Goal: Task Accomplishment & Management: Use online tool/utility

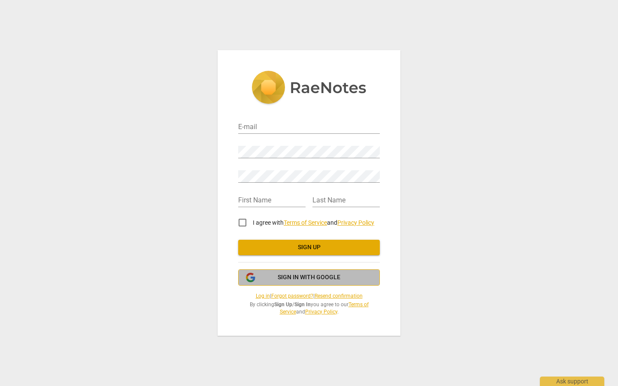
click at [315, 282] on button "Sign in with Google" at bounding box center [309, 277] width 142 height 16
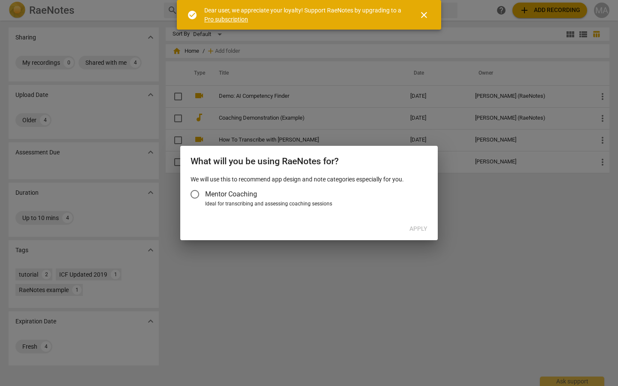
click at [414, 230] on div "Apply" at bounding box center [309, 228] width 254 height 15
click at [191, 196] on input "Mentor Coaching" at bounding box center [195, 194] width 21 height 21
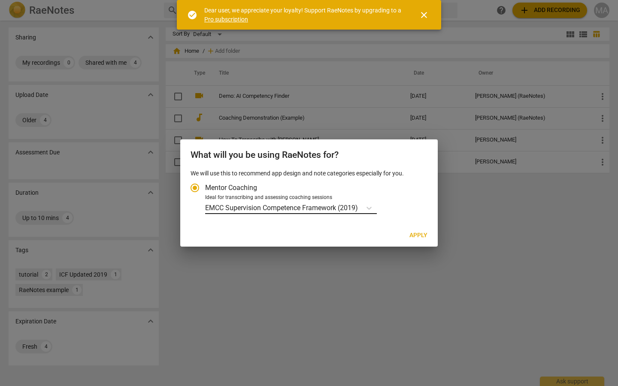
click at [358, 207] on p "EMCC Supervision Competence Framework (2019)" at bounding box center [281, 208] width 153 height 10
click at [0, 0] on input "Ideal for transcribing and assessing coaching sessions EMCC Supervision Compete…" at bounding box center [0, 0] width 0 height 0
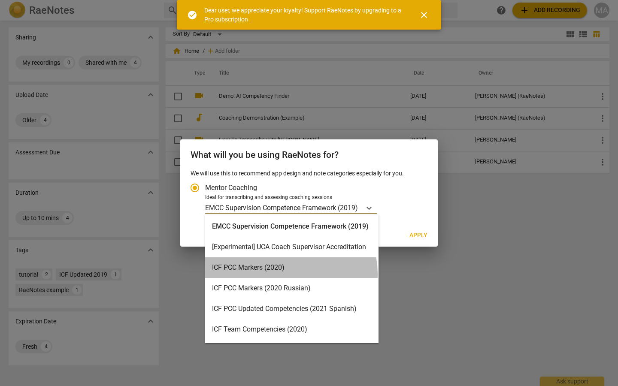
click at [280, 274] on div "ICF PCC Markers (2020)" at bounding box center [291, 267] width 173 height 21
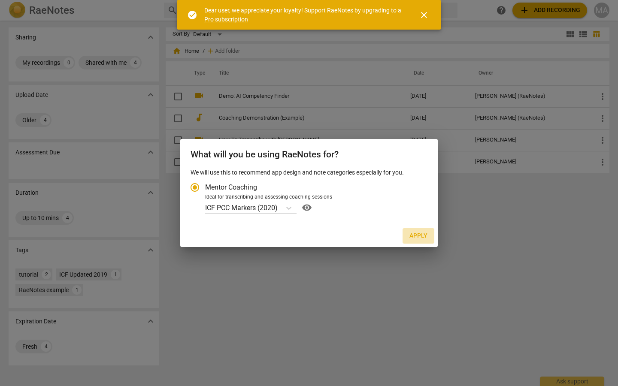
click at [426, 239] on span "Apply" at bounding box center [418, 236] width 18 height 9
radio input "false"
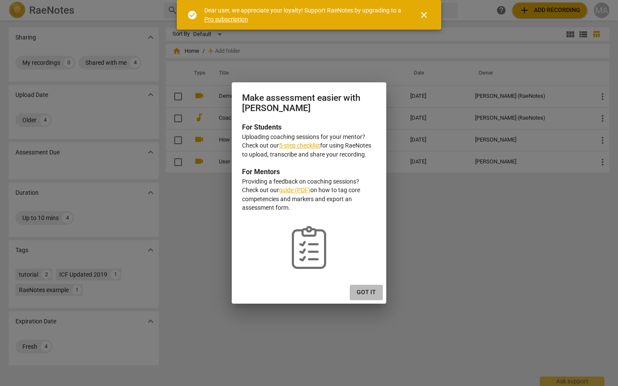
click at [365, 294] on span "Got it" at bounding box center [366, 292] width 19 height 9
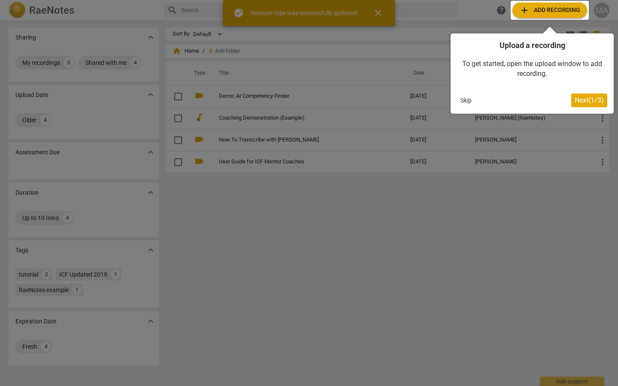
click at [575, 103] on span "Next ( 1 / 3 )" at bounding box center [589, 100] width 29 height 8
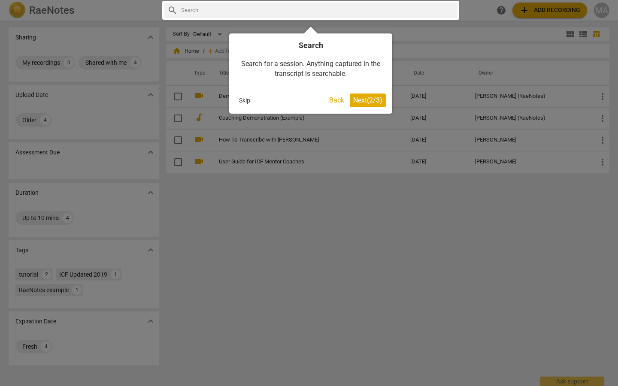
click at [370, 101] on span "Next ( 2 / 3 )" at bounding box center [367, 100] width 29 height 8
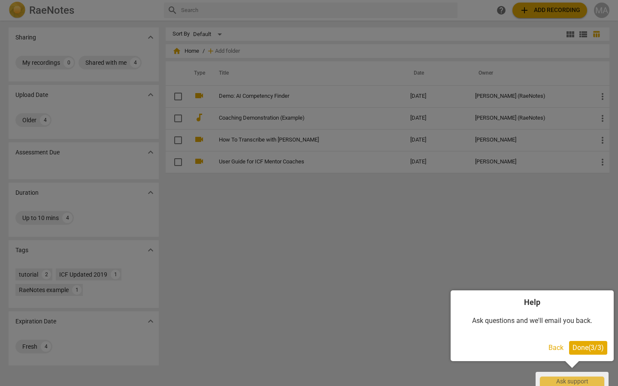
click at [588, 346] on span "Done ( 3 / 3 )" at bounding box center [587, 348] width 31 height 8
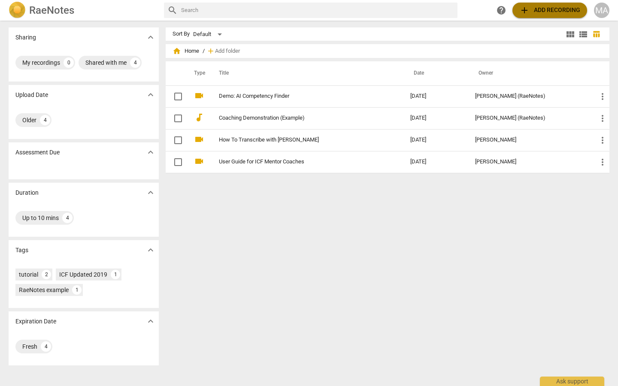
click at [545, 12] on span "add Add recording" at bounding box center [549, 10] width 61 height 10
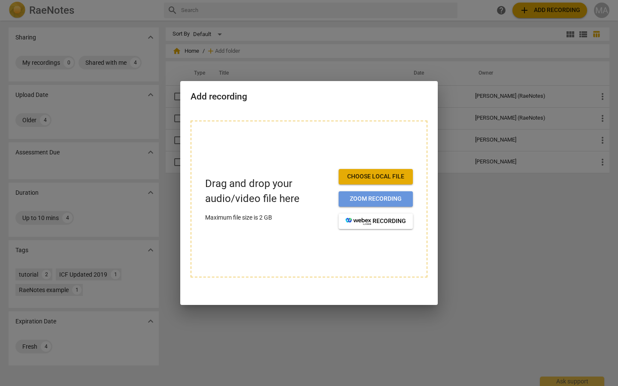
click at [363, 199] on span "Zoom recording" at bounding box center [375, 199] width 61 height 9
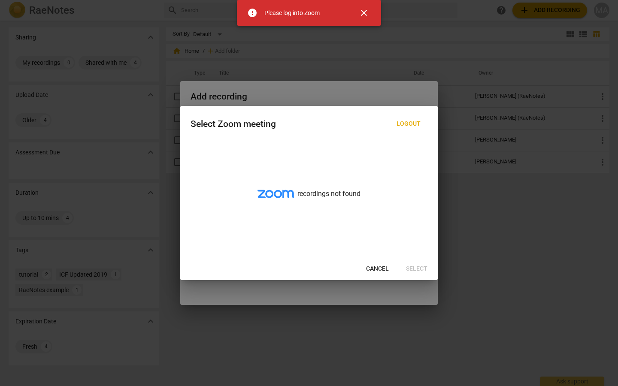
click at [375, 272] on span "Cancel" at bounding box center [377, 269] width 23 height 9
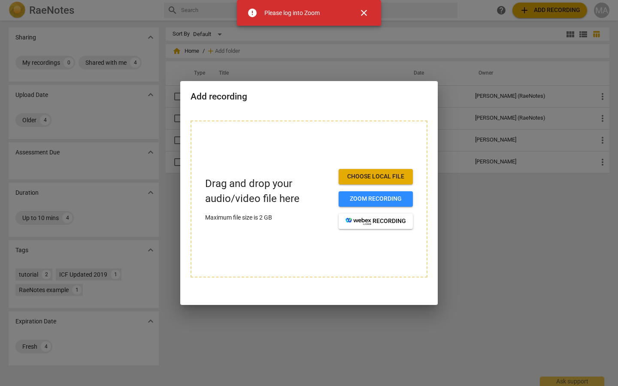
click at [381, 179] on span "Choose local file" at bounding box center [375, 176] width 61 height 9
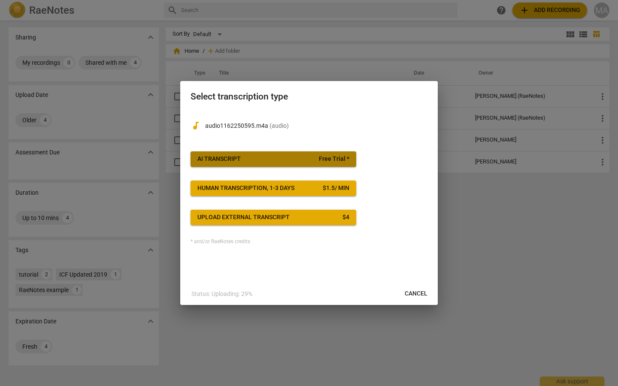
click at [254, 162] on span "AI Transcript Free Trial *" at bounding box center [273, 159] width 152 height 9
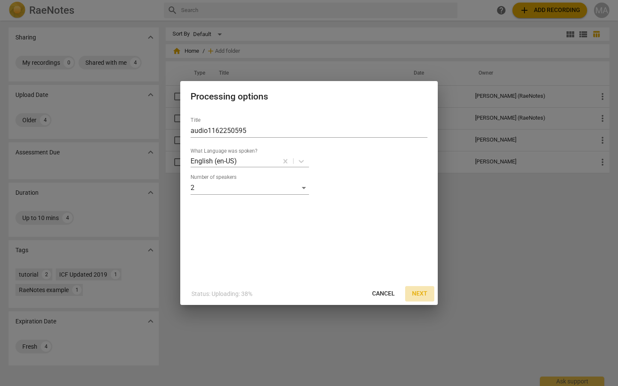
click at [421, 292] on span "Next" at bounding box center [419, 294] width 15 height 9
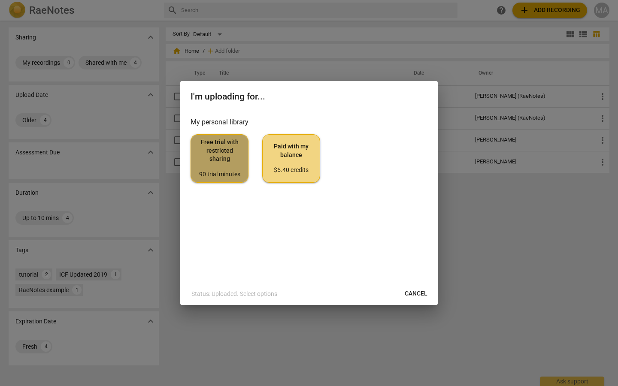
click at [227, 166] on span "Free trial with restricted sharing 90 trial minutes" at bounding box center [219, 158] width 43 height 40
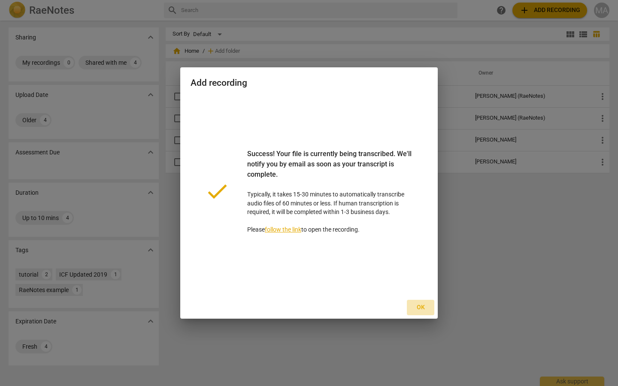
click at [427, 306] on button "Ok" at bounding box center [420, 307] width 27 height 15
